Goal: Transaction & Acquisition: Book appointment/travel/reservation

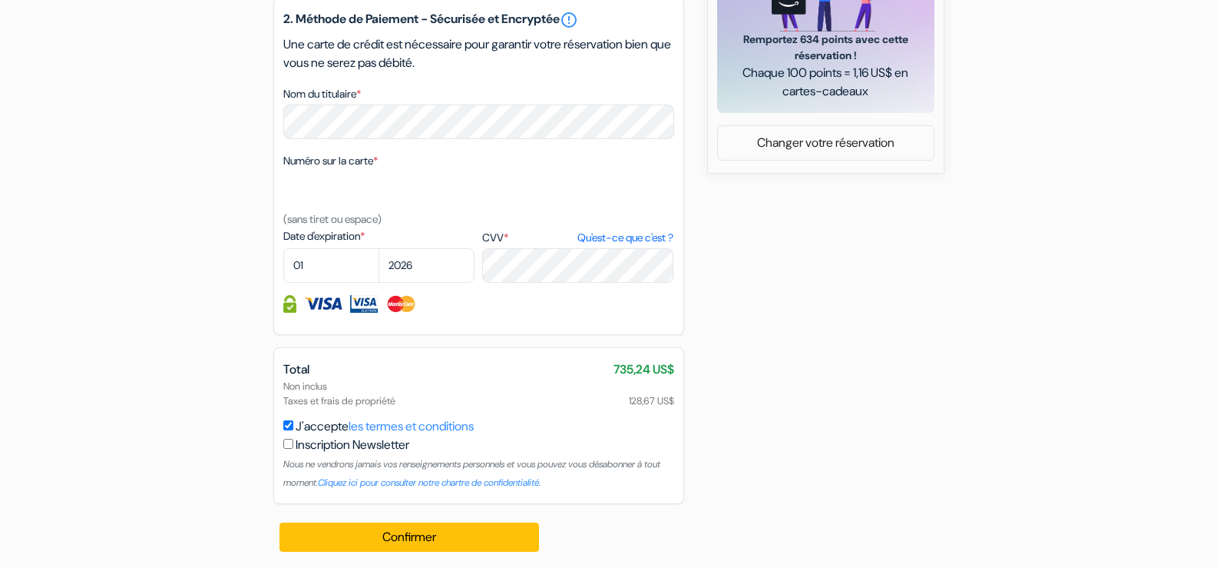
scroll to position [763, 0]
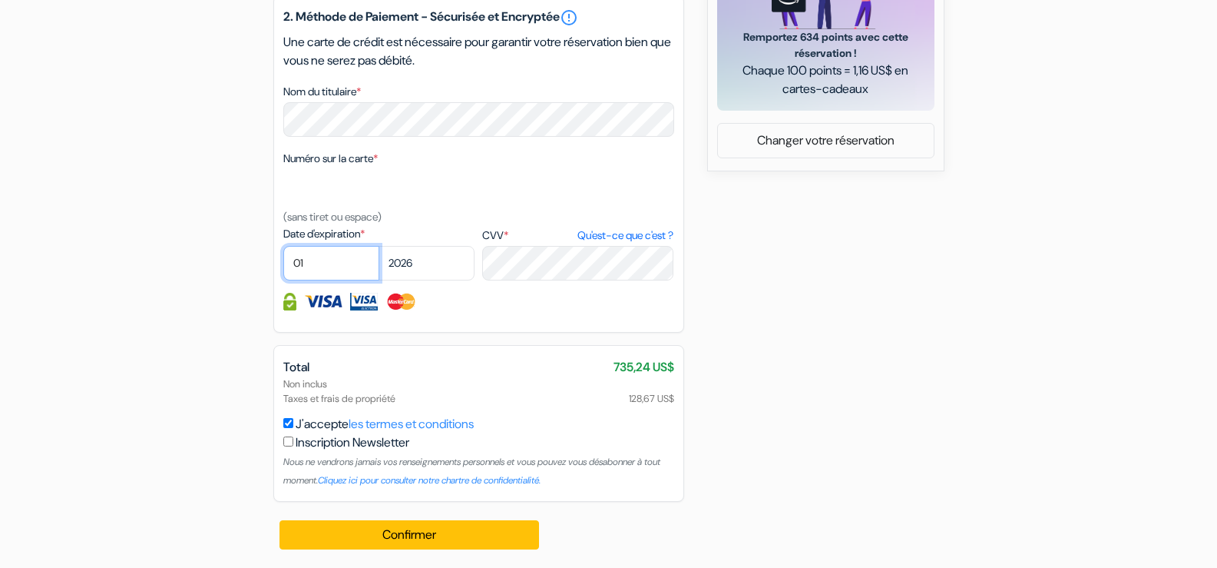
select select "02"
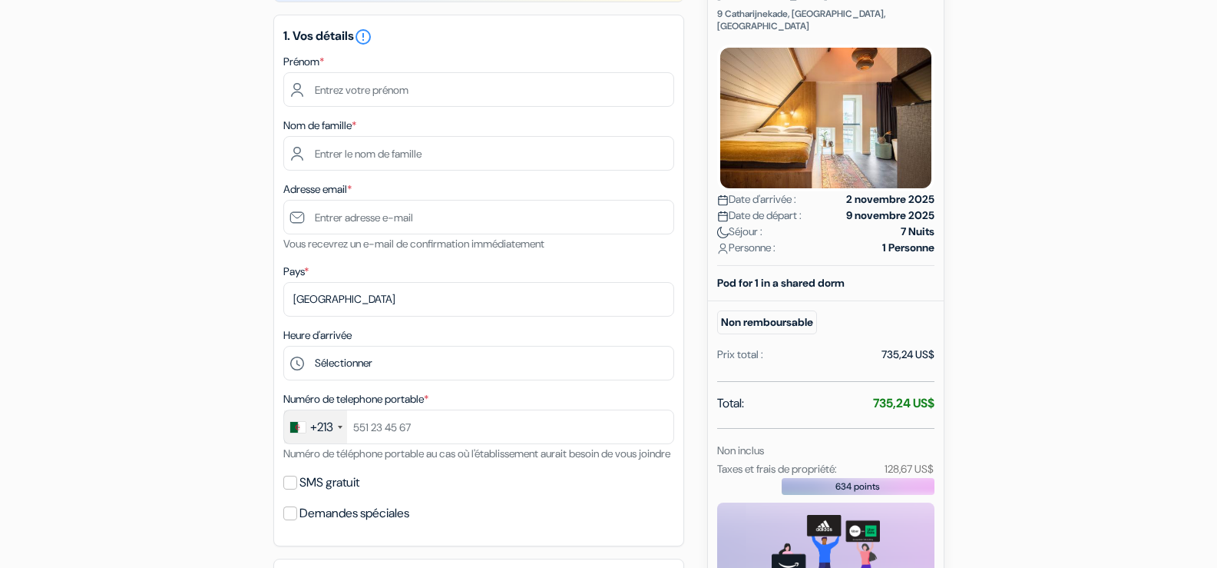
scroll to position [164, 0]
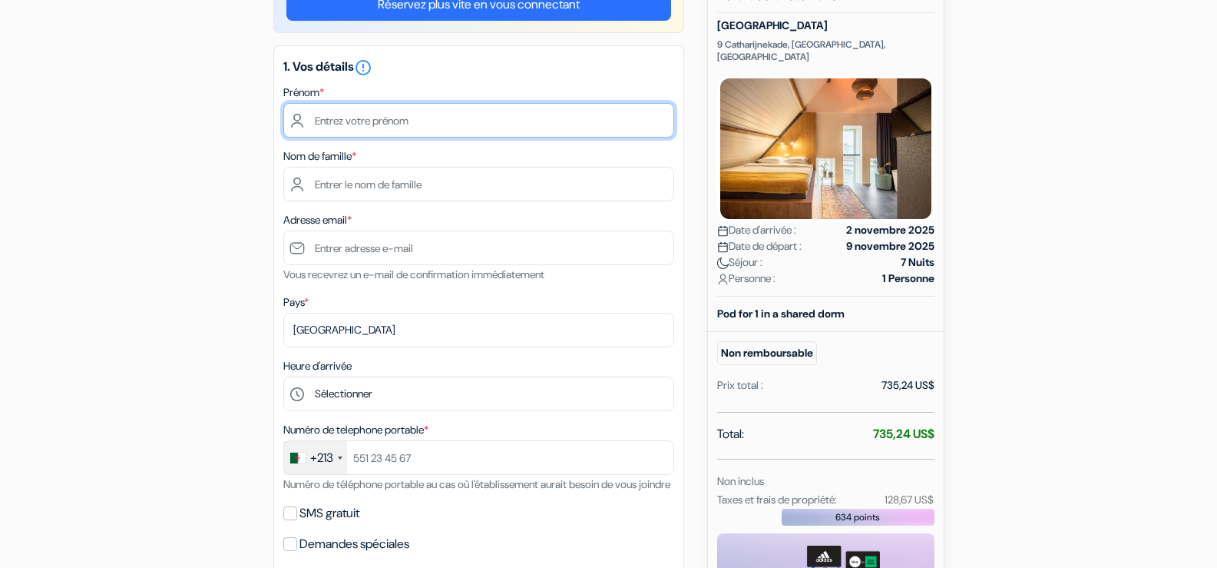
click at [642, 119] on input "text" at bounding box center [478, 120] width 391 height 35
click at [556, 121] on input "text" at bounding box center [478, 120] width 391 height 35
paste input "DJALTI BENZIANE MAAMAR"
click at [432, 119] on input "DJALTI BENZIANE MAAMAR" at bounding box center [478, 120] width 391 height 35
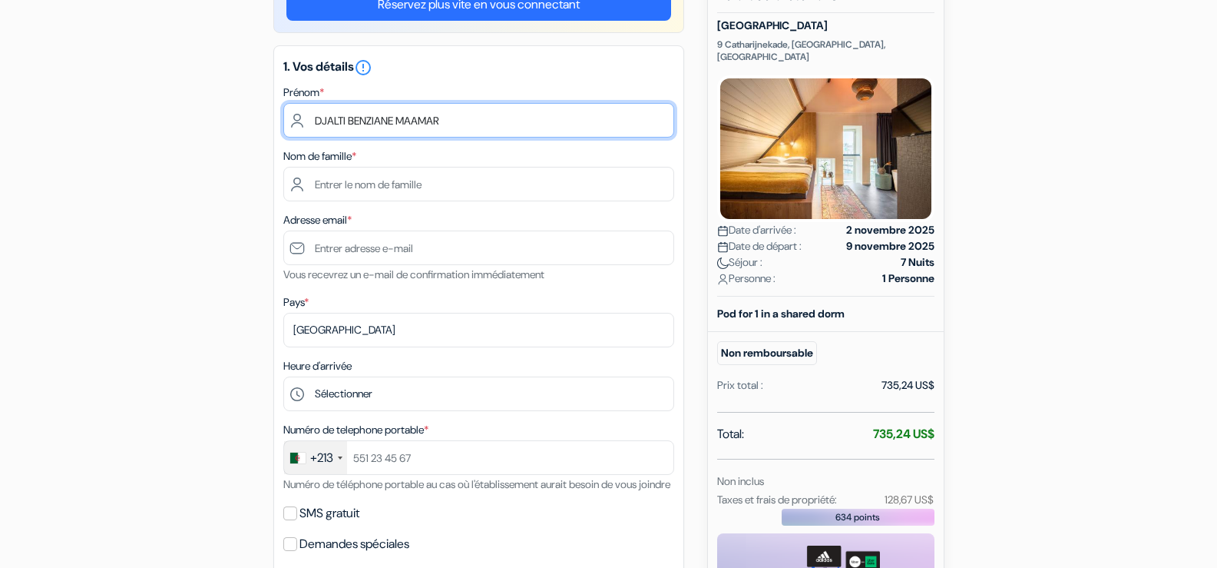
click at [426, 124] on input "DJALTI BENZIANE MAAMAR" at bounding box center [478, 120] width 391 height 35
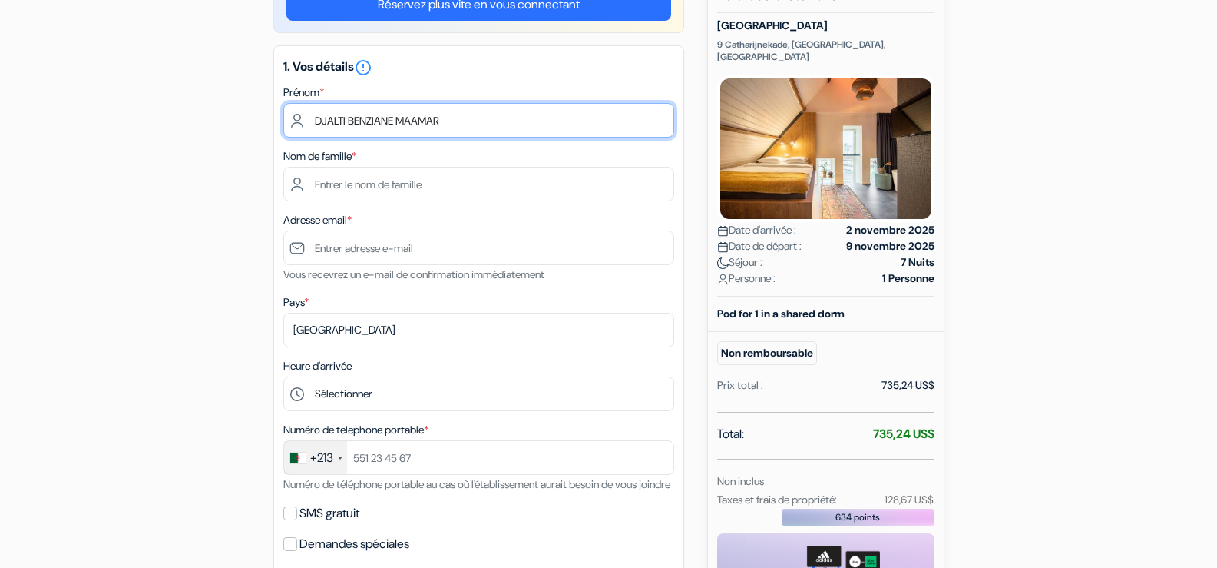
click at [426, 124] on input "DJALTI BENZIANE MAAMAR" at bounding box center [478, 120] width 391 height 35
type input "DJALTI BENZIANE"
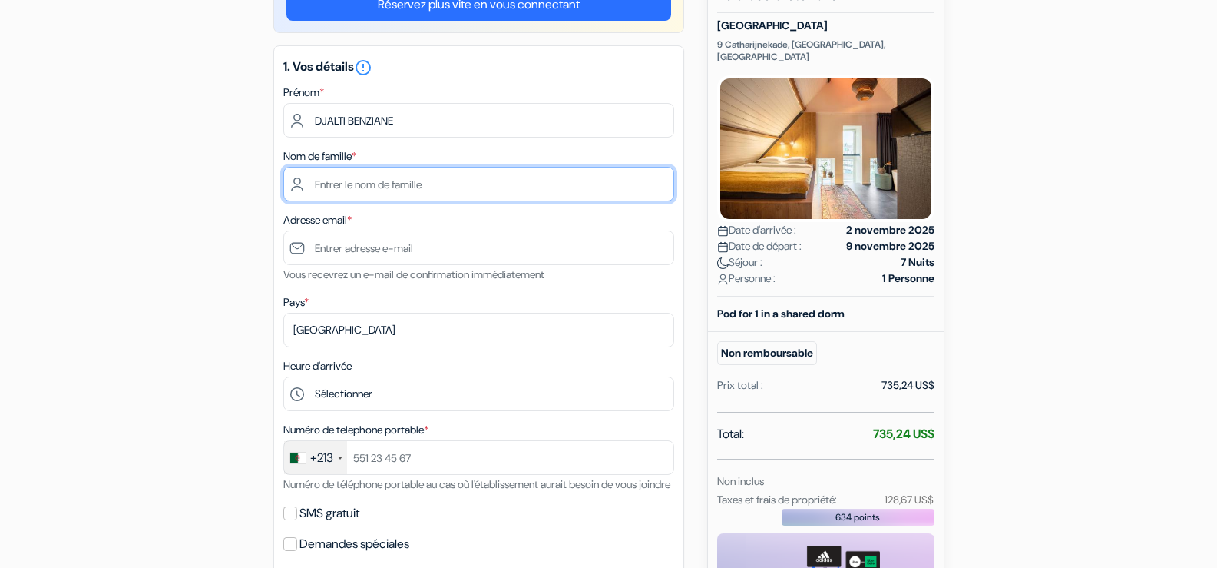
click at [427, 190] on input "text" at bounding box center [478, 184] width 391 height 35
paste input "MAAMAR"
type input "MAAMAR"
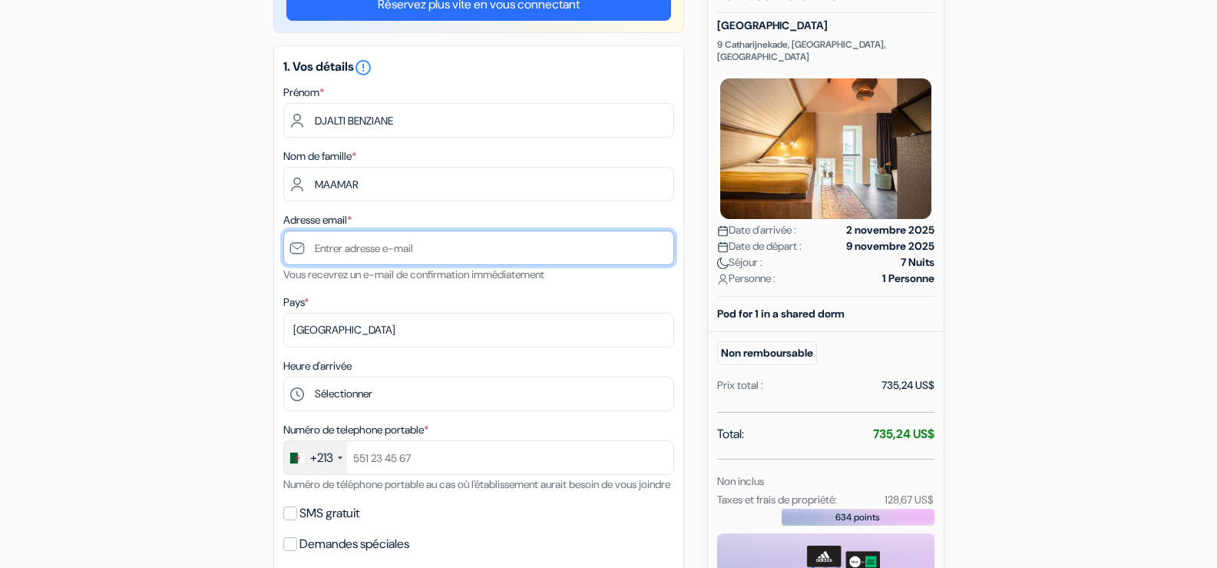
click at [462, 243] on input "text" at bounding box center [478, 247] width 391 height 35
type input "[EMAIL_ADDRESS][DOMAIN_NAME]"
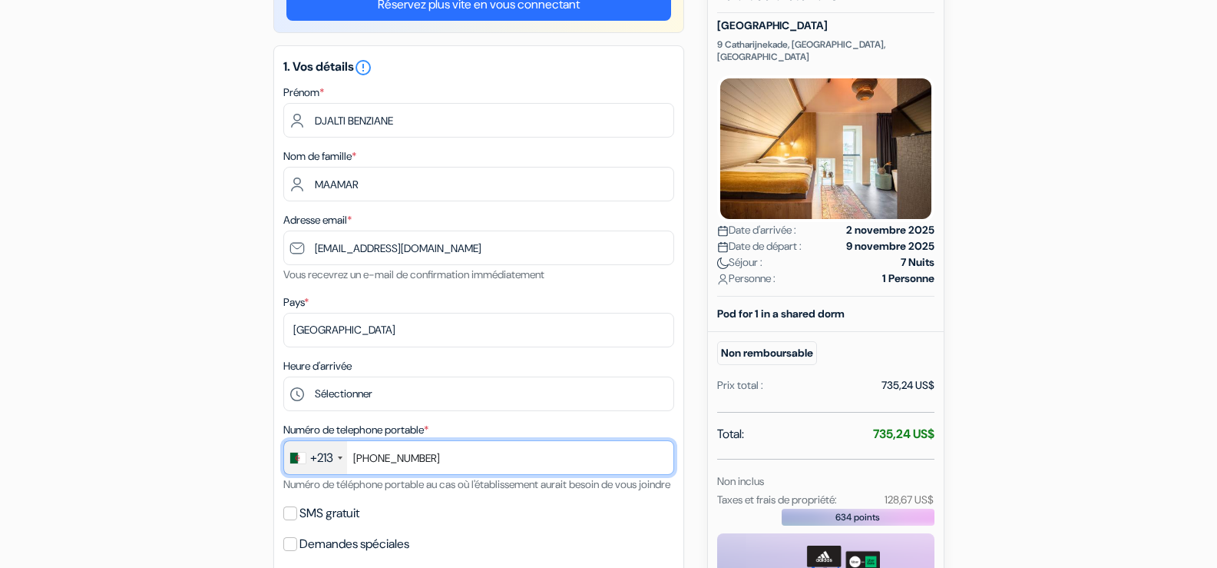
drag, startPoint x: 455, startPoint y: 456, endPoint x: 376, endPoint y: 460, distance: 80.0
click at [376, 460] on input "[PHONE_NUMBER]" at bounding box center [478, 457] width 391 height 35
paste input "558 35 96 48"
type input "[PHONE_NUMBER]"
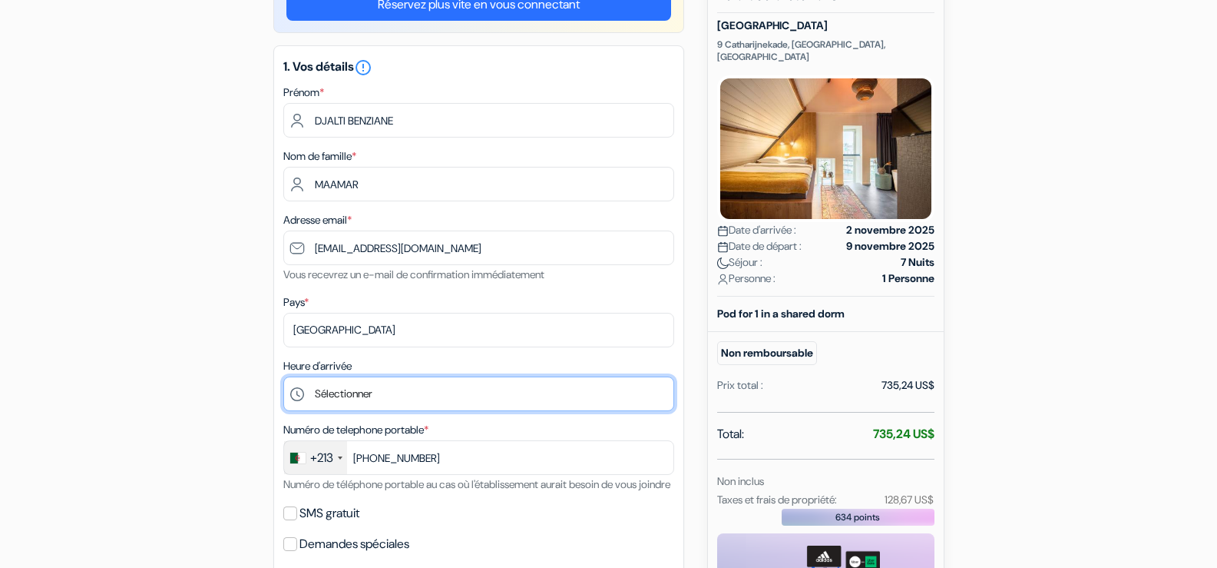
click at [615, 395] on select "Sélectionner 15:00 16:00 17:00 18:00 19:00 20:00 21:00 22:00 23:00 0:00" at bounding box center [478, 393] width 391 height 35
select select "17"
click at [283, 376] on select "Sélectionner 15:00 16:00 17:00 18:00 19:00 20:00 21:00 22:00 23:00 0:00" at bounding box center [478, 393] width 391 height 35
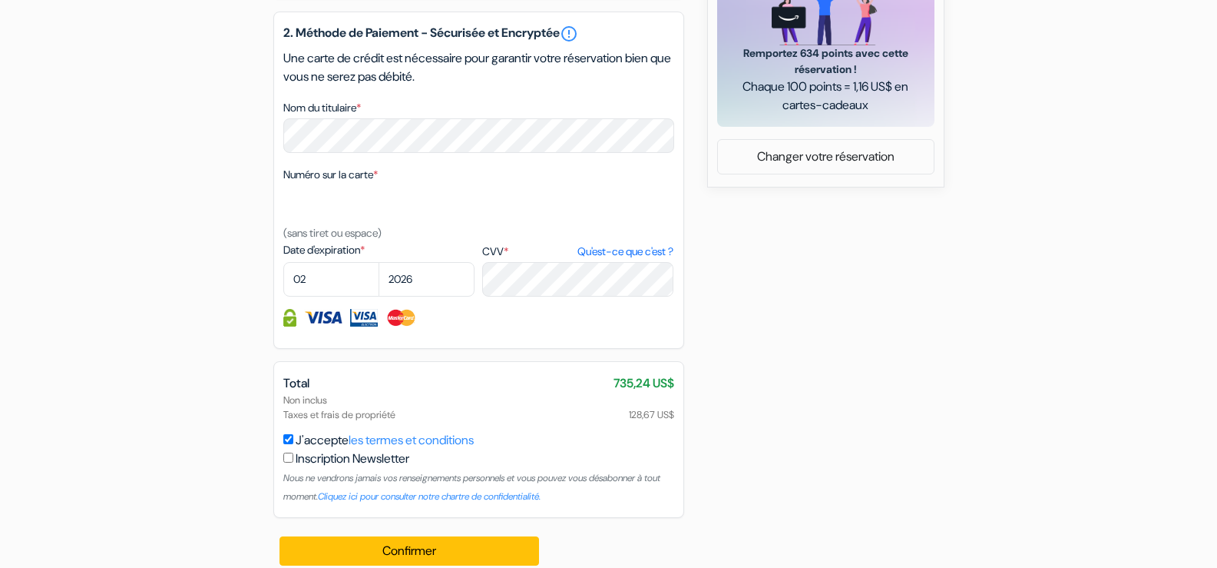
scroll to position [776, 0]
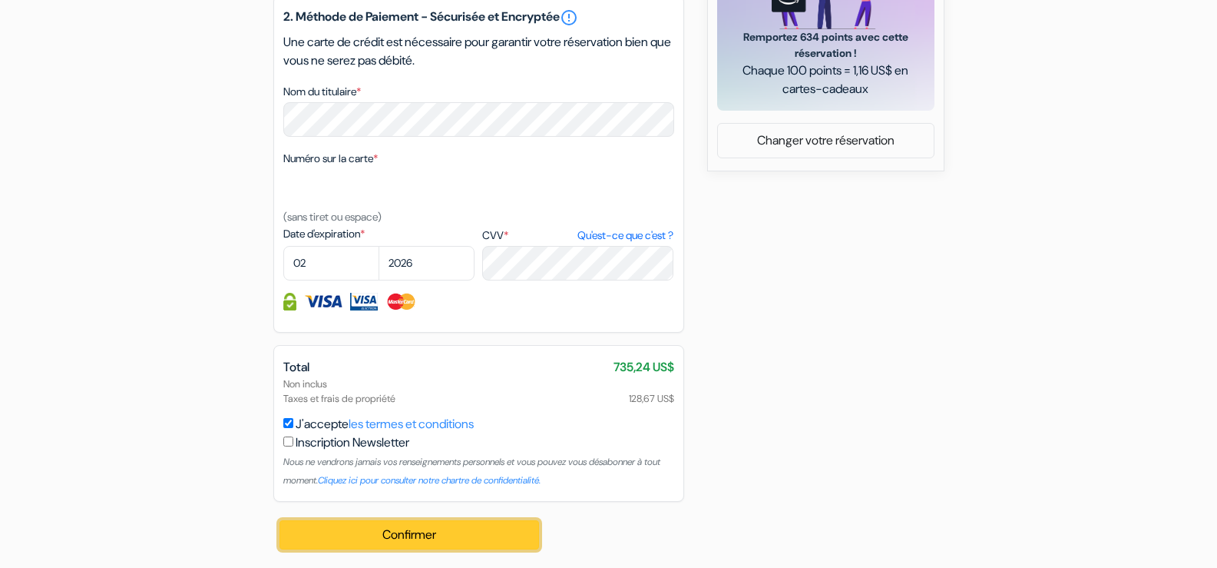
click at [477, 526] on button "Confirmer Loading..." at bounding box center [410, 534] width 260 height 29
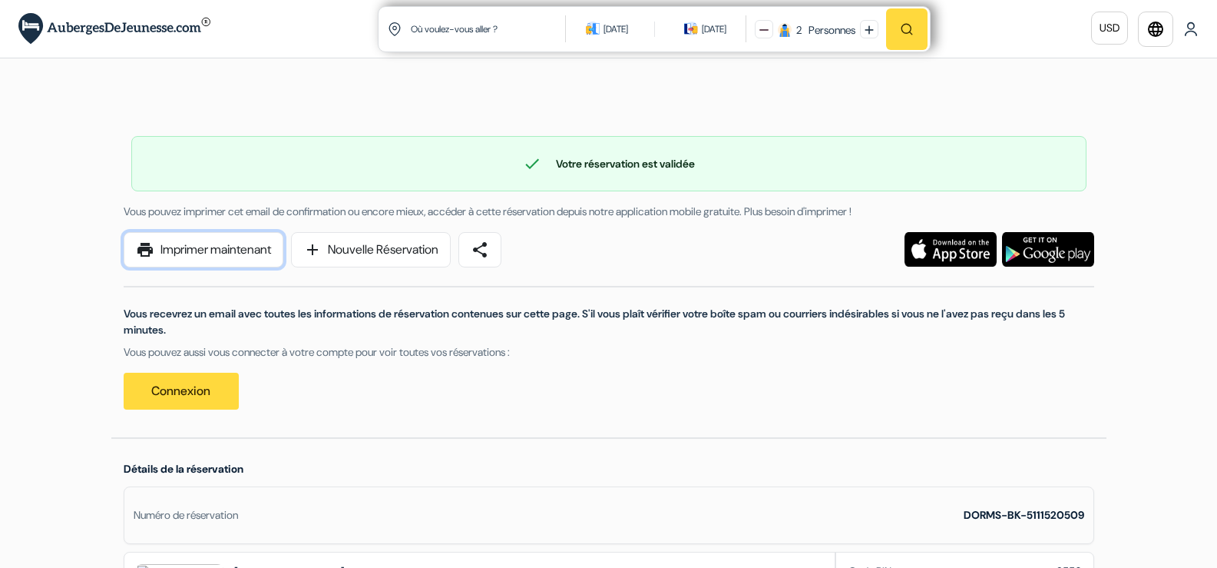
click at [207, 243] on link "print Imprimer maintenant" at bounding box center [204, 249] width 160 height 35
